Goal: Ask a question: Ask a question

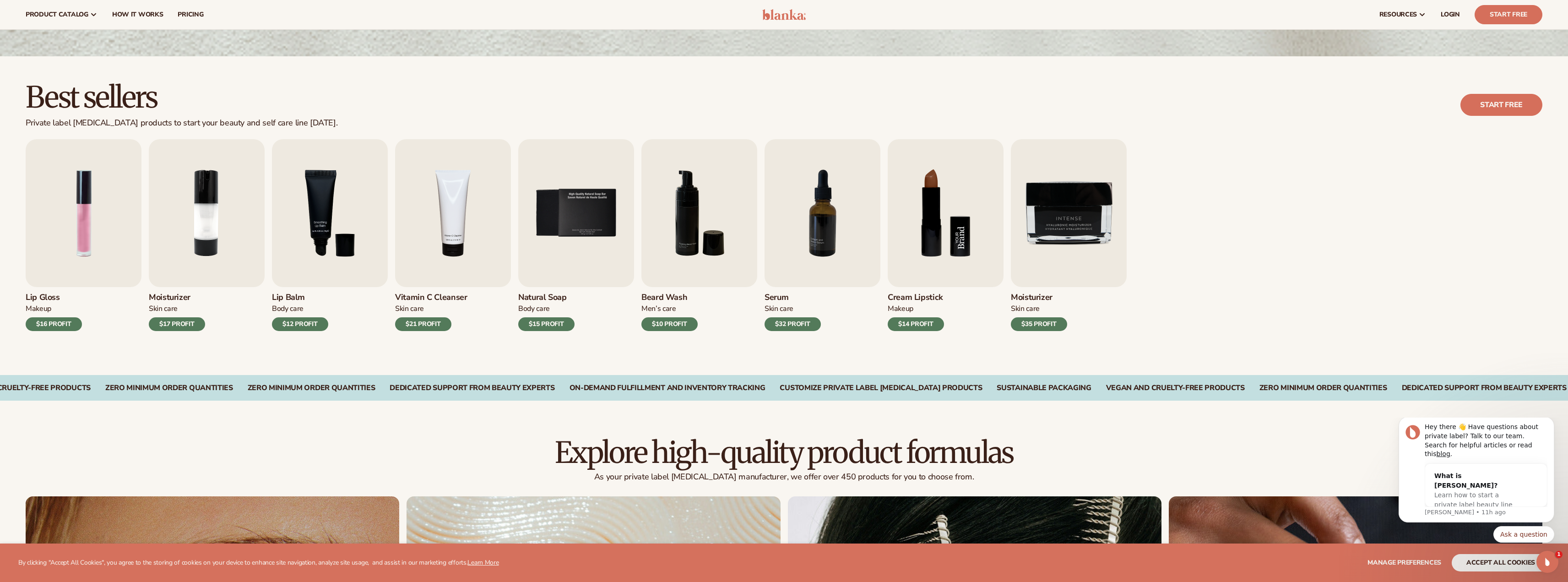
scroll to position [183, 0]
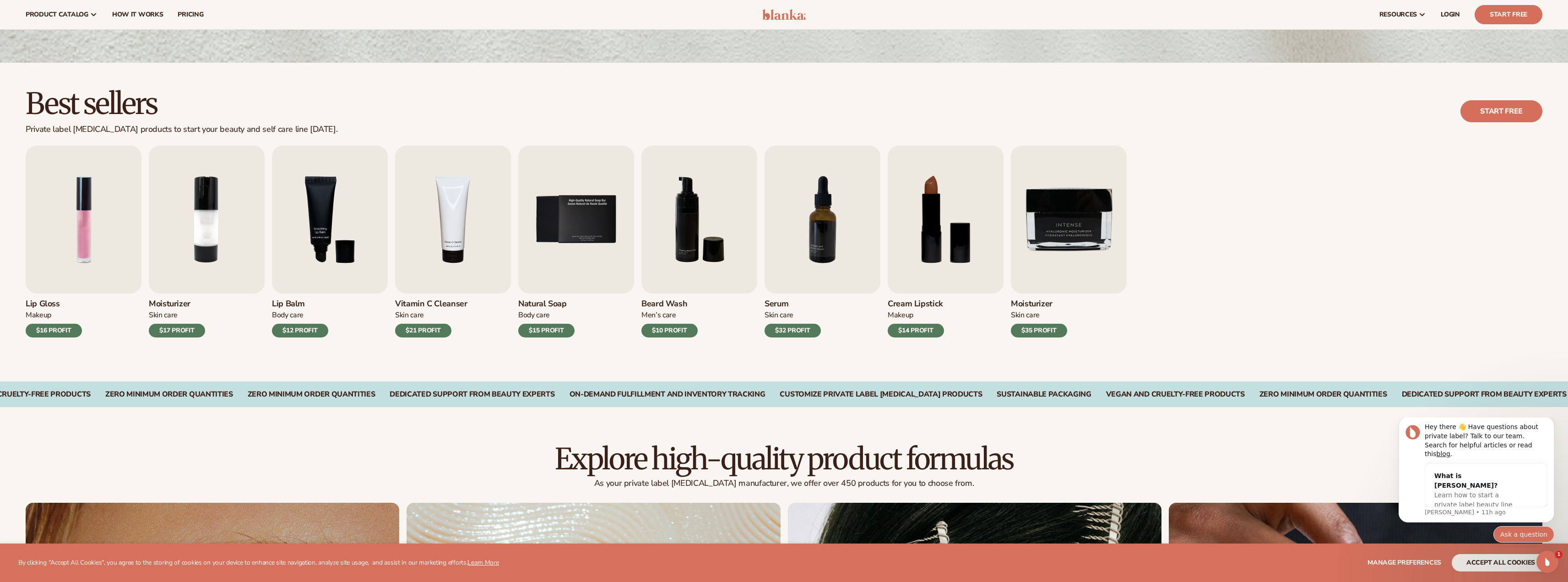
click at [1507, 535] on button "Ask a question" at bounding box center [1524, 534] width 61 height 16
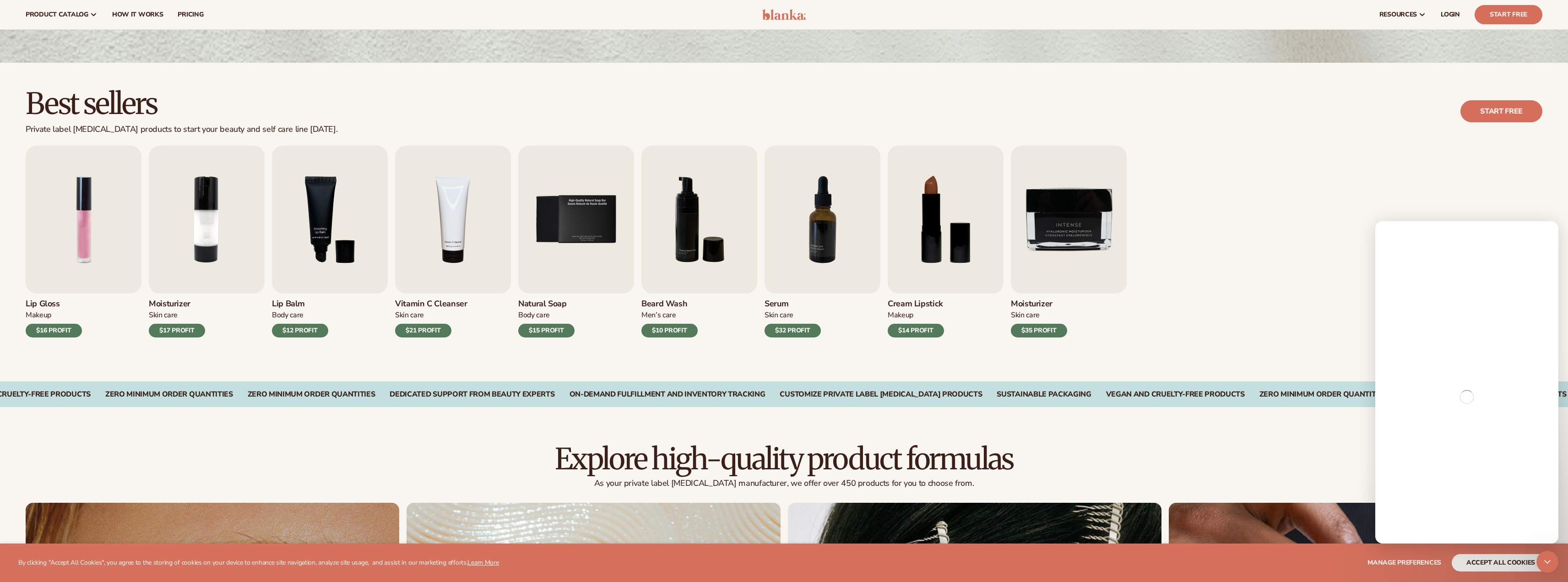
scroll to position [0, 0]
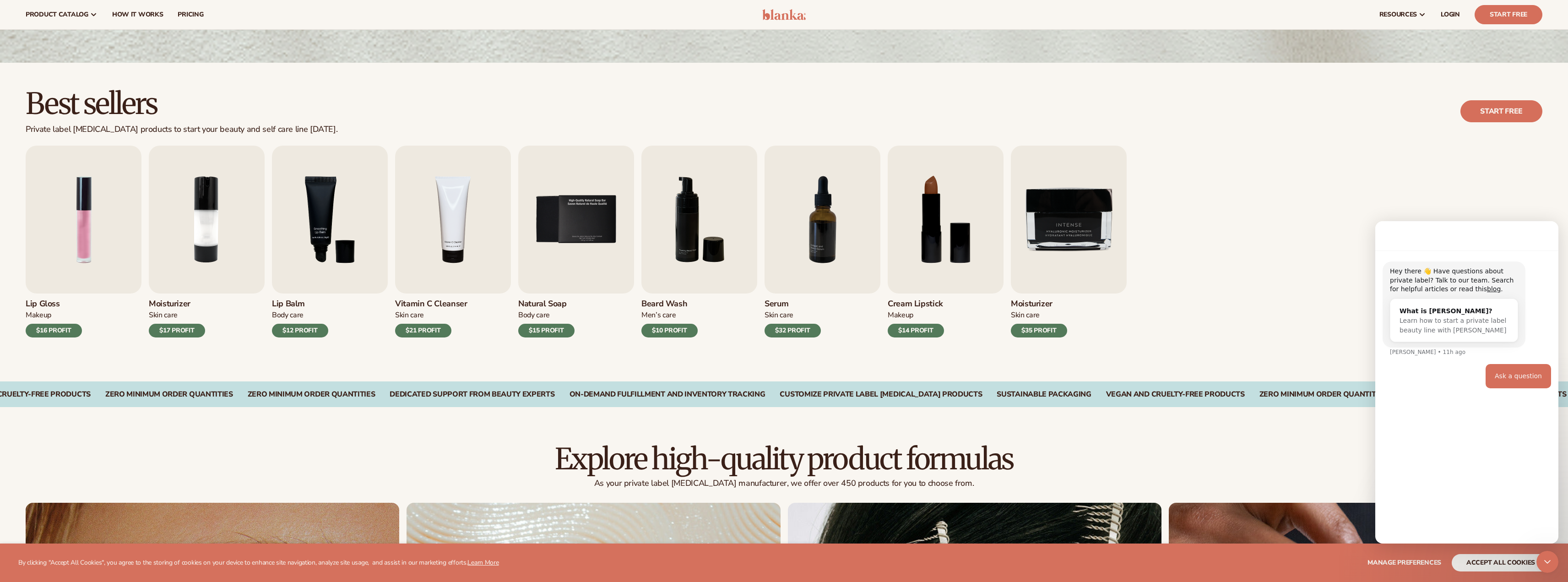
click at [1510, 379] on div "Ask a question" at bounding box center [1518, 376] width 47 height 9
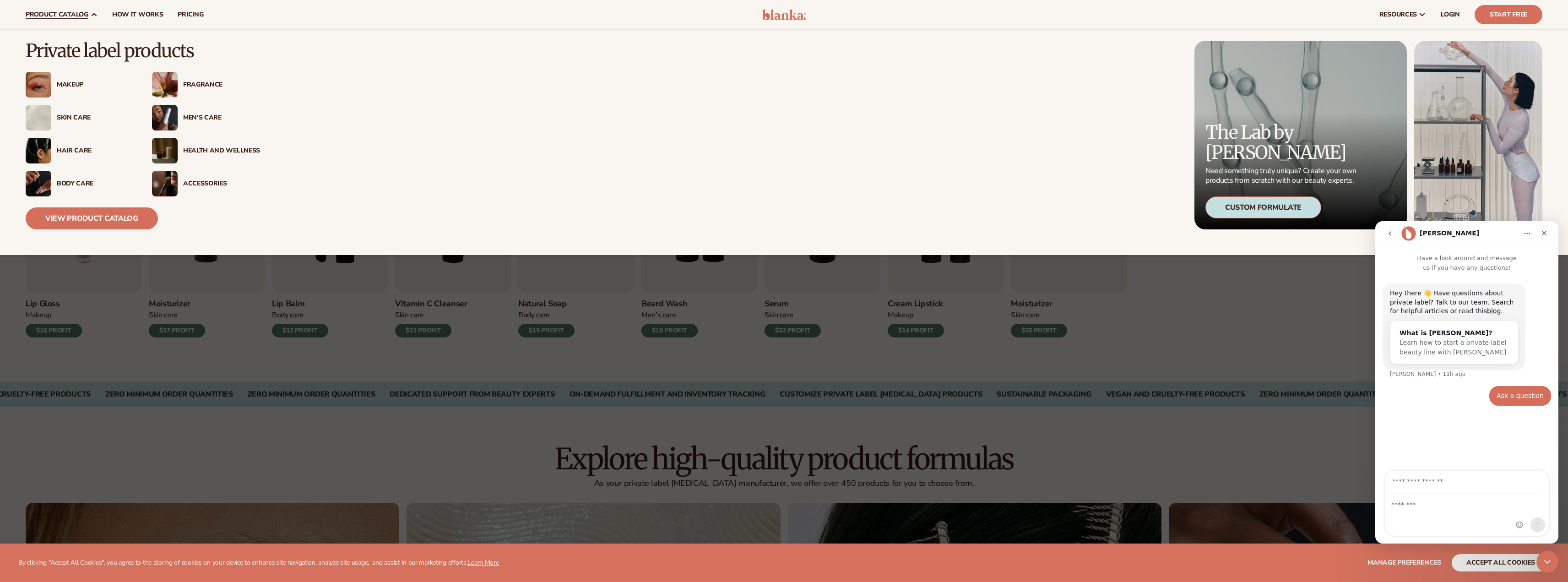
click at [195, 120] on div "Men’s Care" at bounding box center [222, 117] width 77 height 8
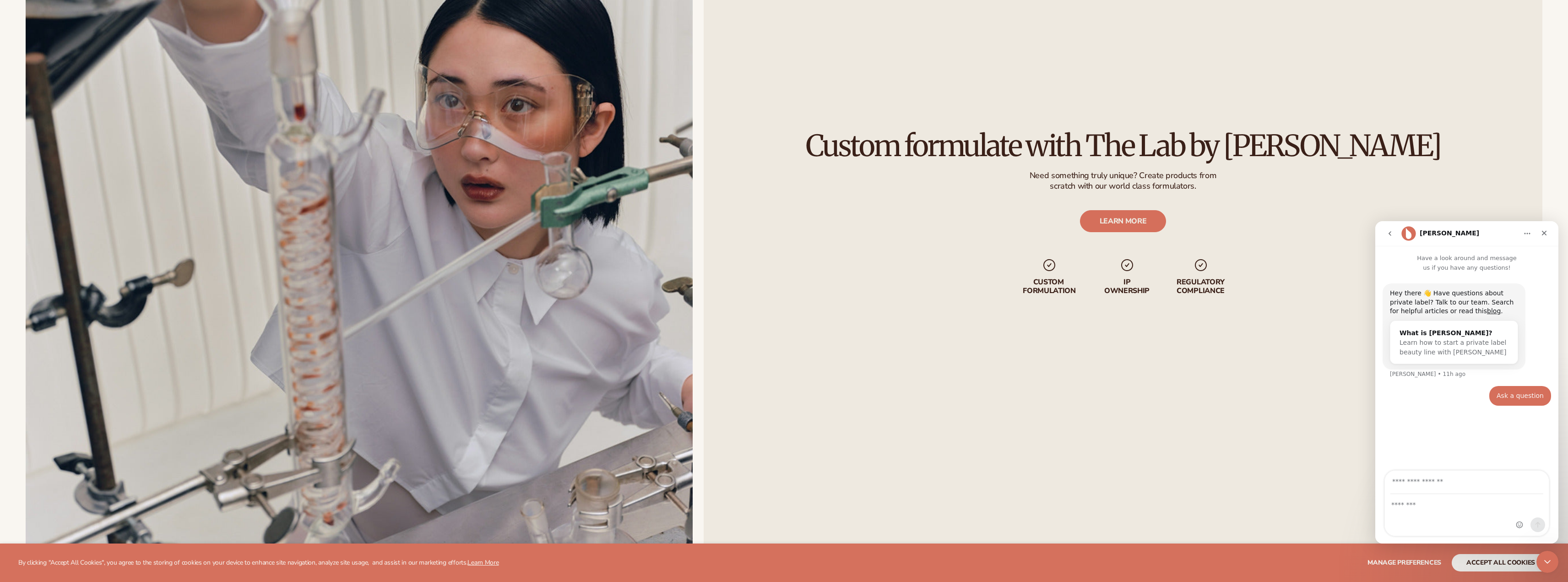
scroll to position [1786, 0]
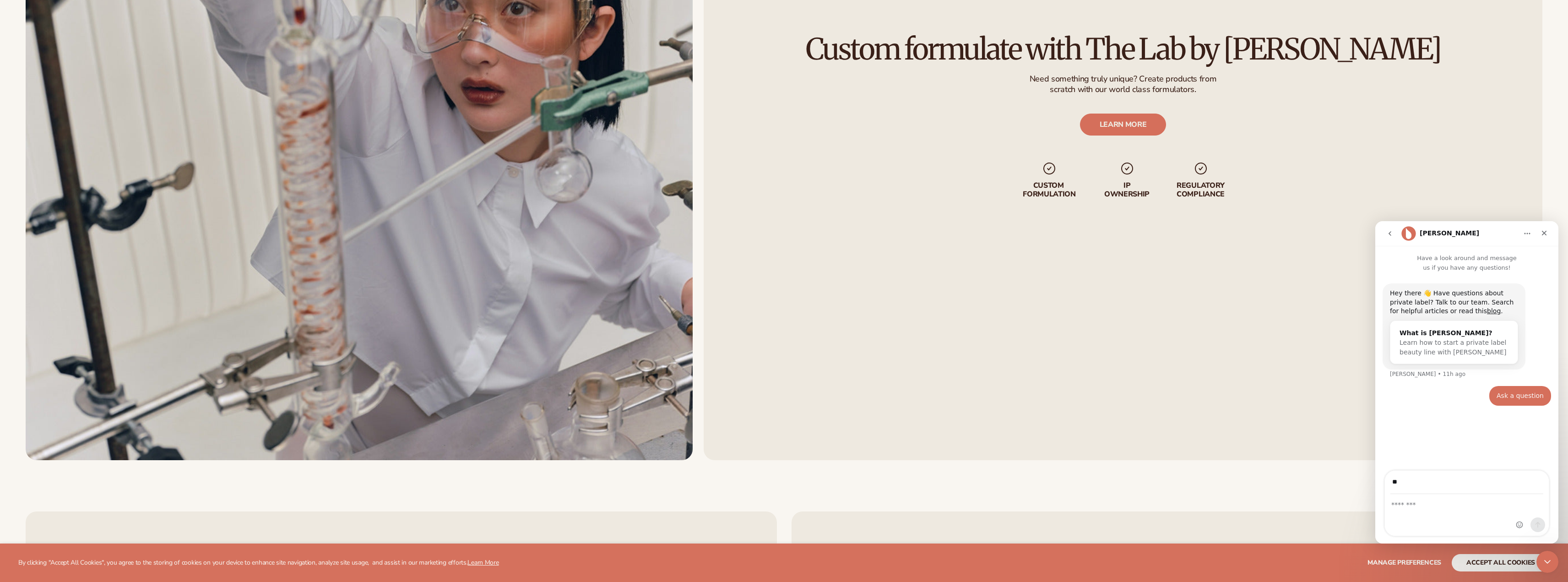
type input "**********"
click at [1450, 513] on div "Intercom messenger" at bounding box center [1466, 515] width 164 height 41
click at [1445, 509] on textarea "Message…" at bounding box center [1466, 502] width 164 height 16
type textarea "**********"
click at [1536, 527] on icon "Send a message…" at bounding box center [1538, 525] width 7 height 7
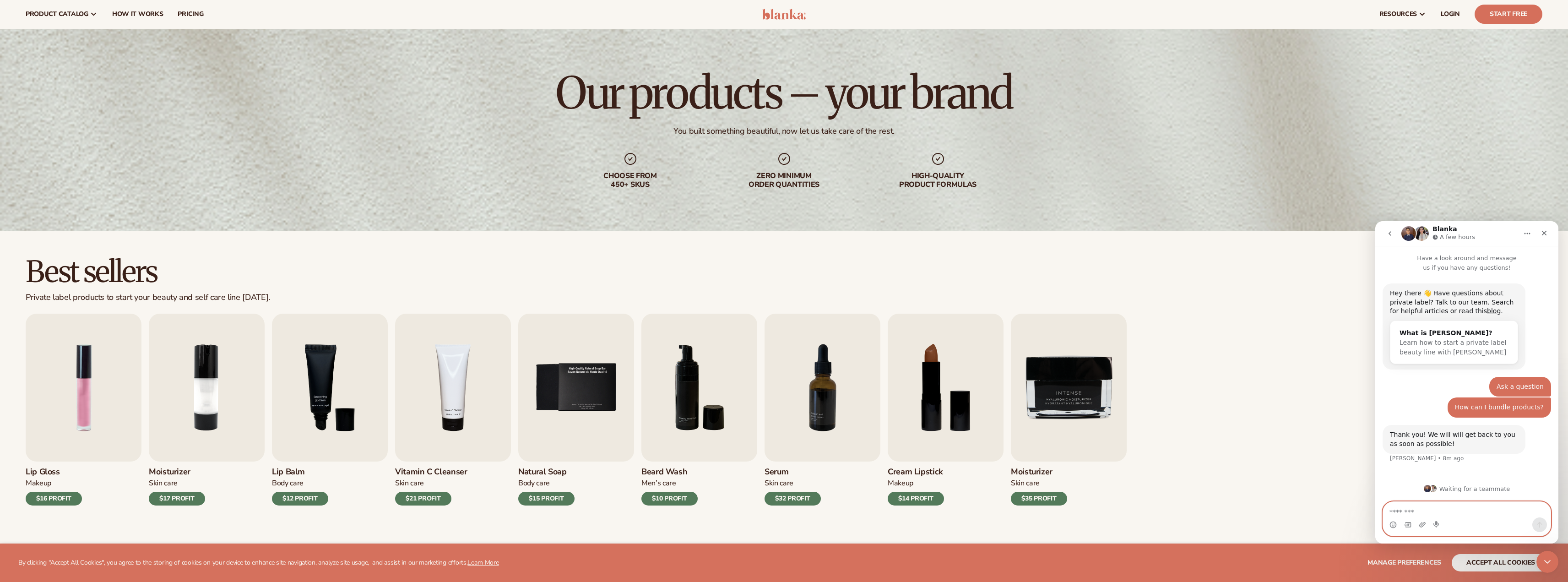
scroll to position [0, 0]
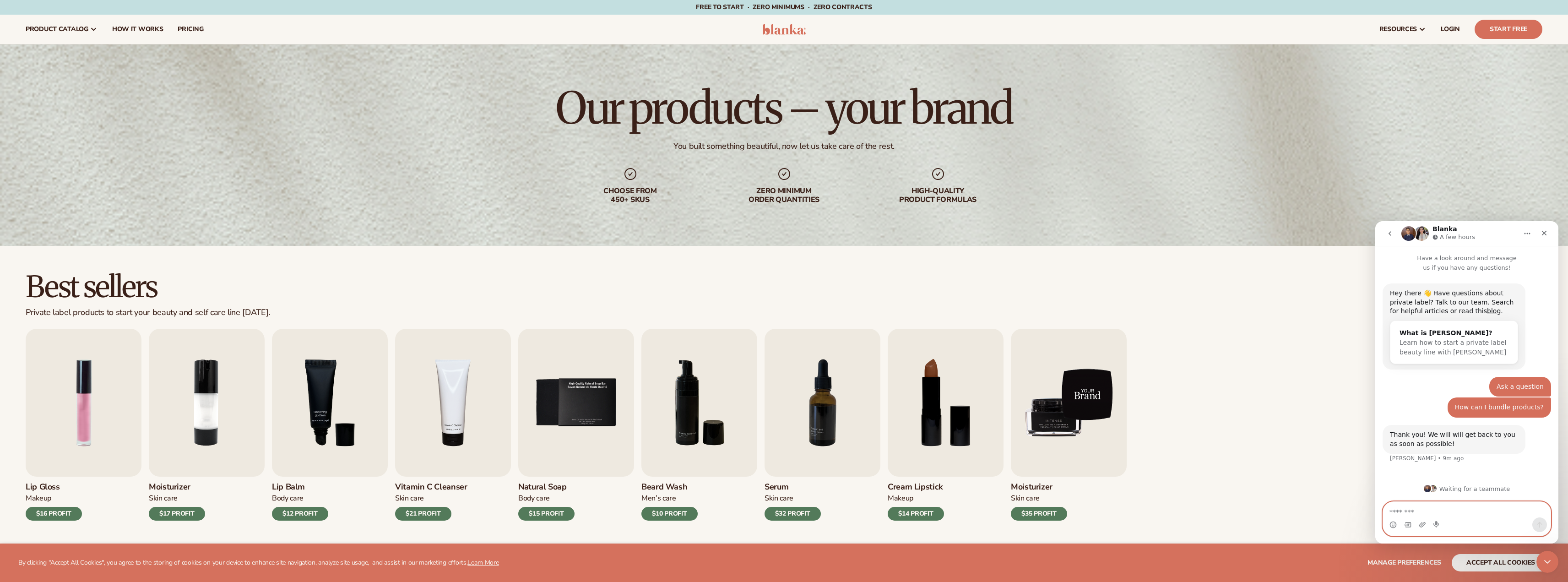
click at [1057, 373] on img "9 / 9" at bounding box center [1069, 402] width 116 height 148
click at [1028, 486] on h3 "Moisturizer" at bounding box center [1039, 487] width 57 height 10
click at [1034, 394] on img "9 / 9" at bounding box center [1069, 402] width 116 height 148
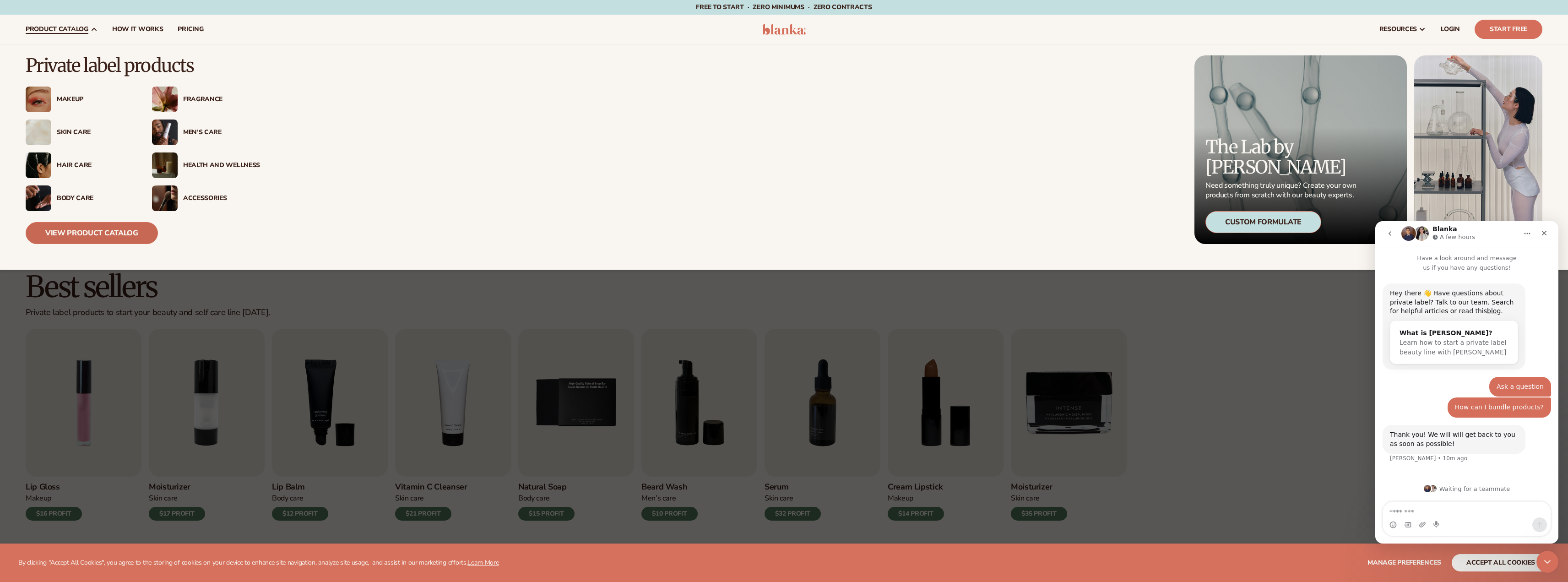
click at [90, 236] on link "View Product Catalog" at bounding box center [91, 233] width 132 height 22
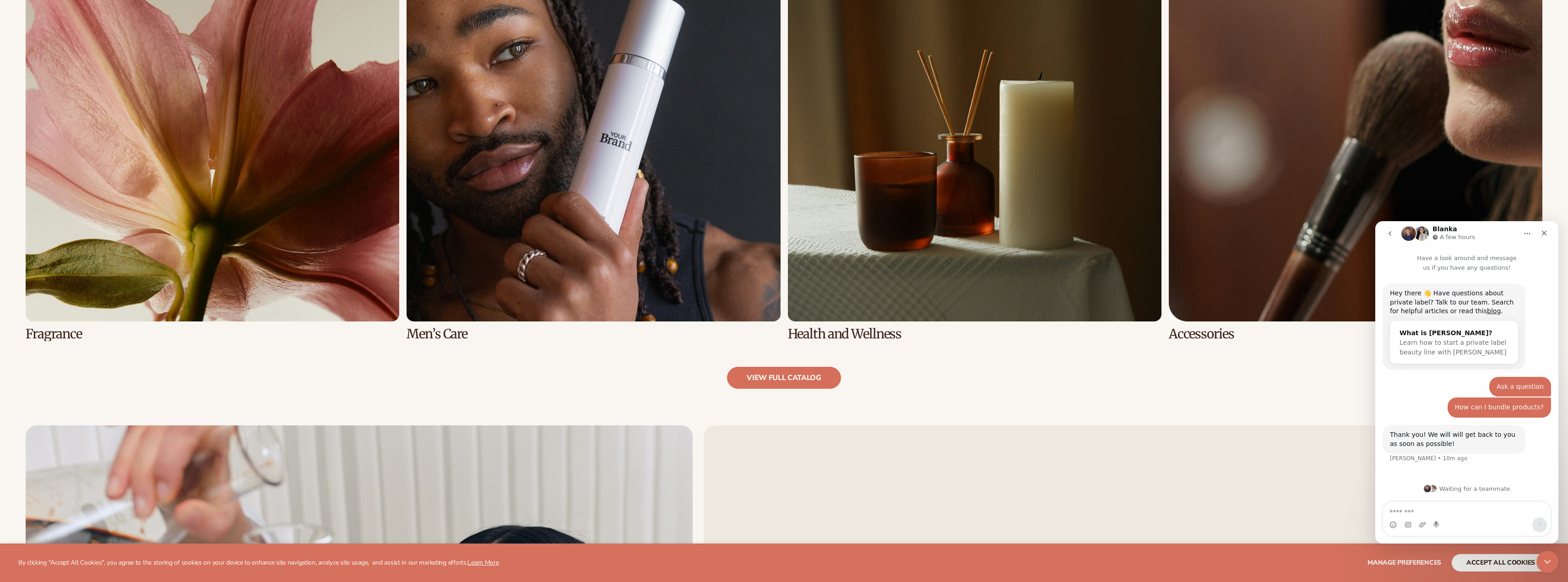
scroll to position [1145, 0]
